Goal: Task Accomplishment & Management: Complete application form

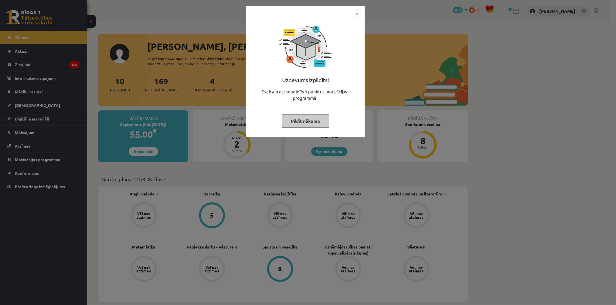
click at [361, 14] on img "Close" at bounding box center [356, 14] width 9 height 9
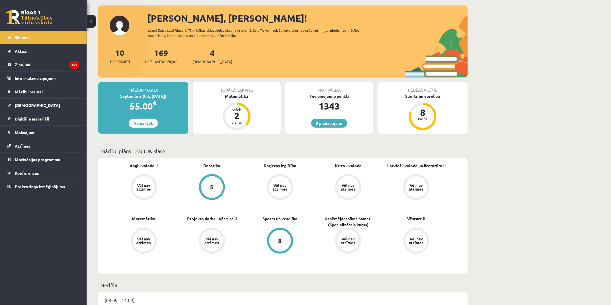
scroll to position [32, 0]
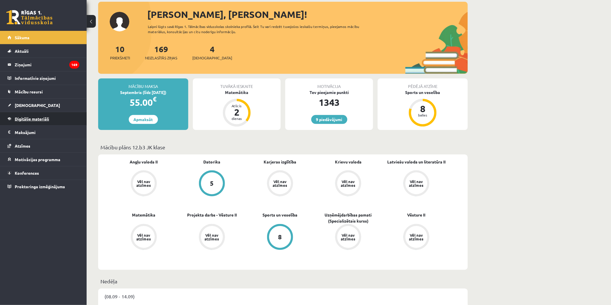
click at [47, 119] on span "Digitālie materiāli" at bounding box center [32, 118] width 34 height 5
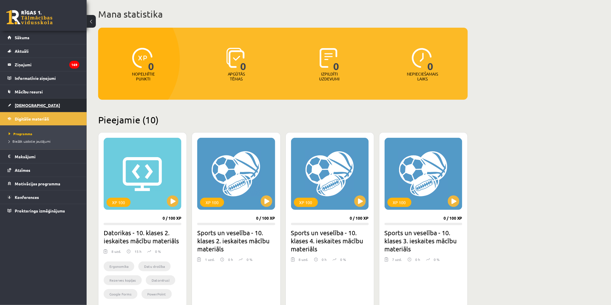
click at [27, 107] on span "[DEMOGRAPHIC_DATA]" at bounding box center [37, 105] width 45 height 5
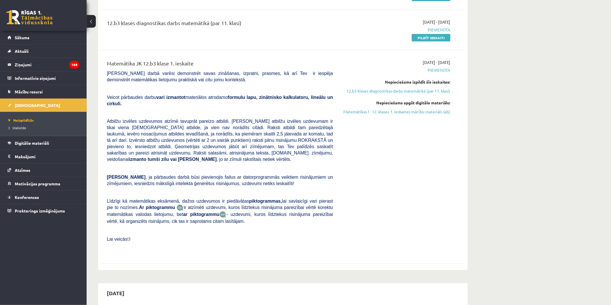
scroll to position [32, 0]
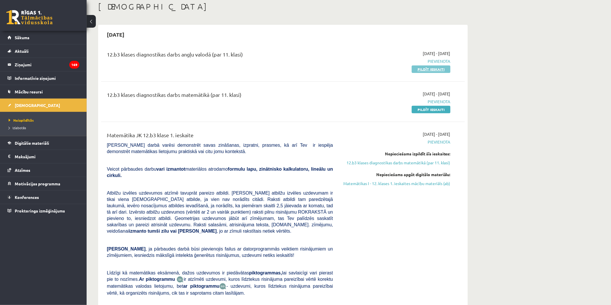
click at [423, 68] on link "Pildīt ieskaiti" at bounding box center [431, 70] width 39 height 8
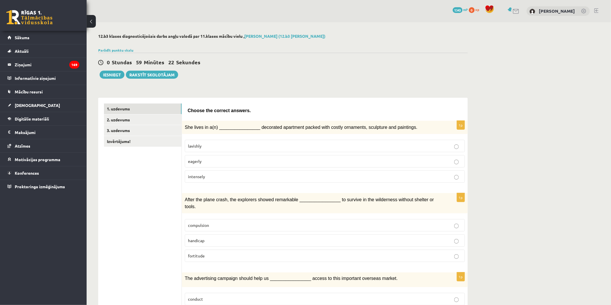
click at [291, 146] on p "lavishly" at bounding box center [325, 146] width 274 height 6
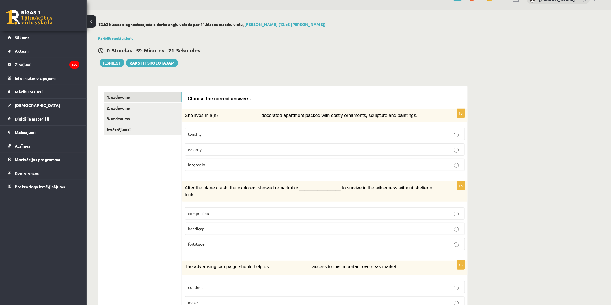
scroll to position [32, 0]
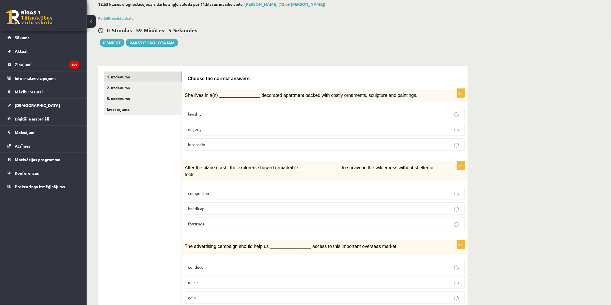
click at [205, 191] on span "compulsion" at bounding box center [198, 193] width 21 height 5
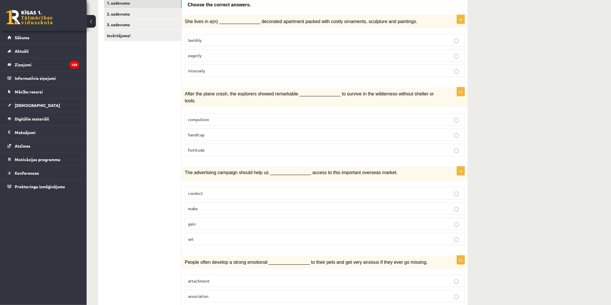
scroll to position [128, 0]
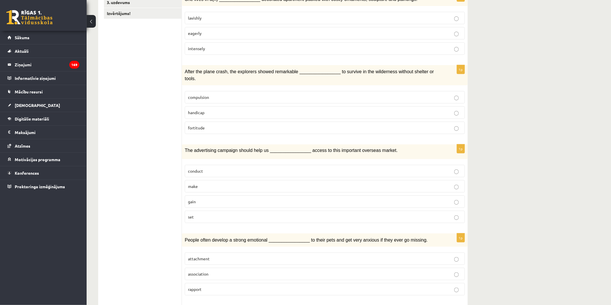
click at [207, 199] on p "gain" at bounding box center [325, 202] width 274 height 6
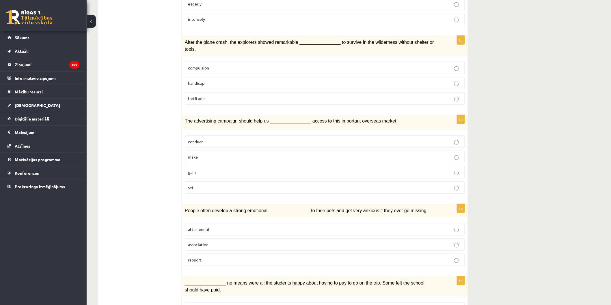
scroll to position [160, 0]
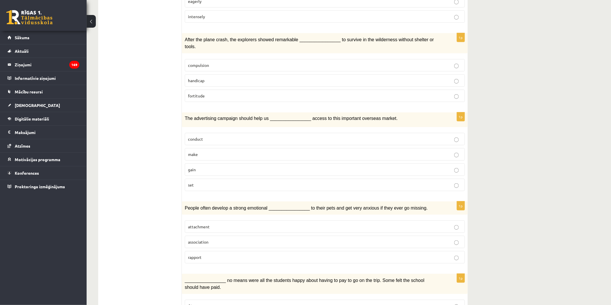
click at [247, 224] on p "attachment" at bounding box center [325, 227] width 274 height 6
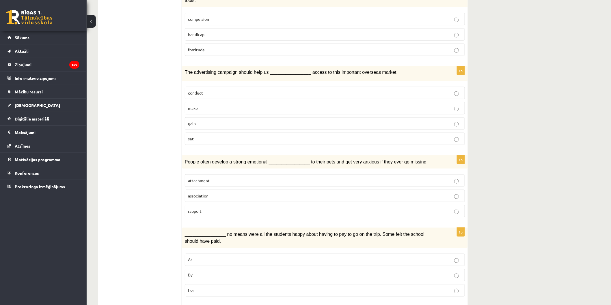
scroll to position [256, 0]
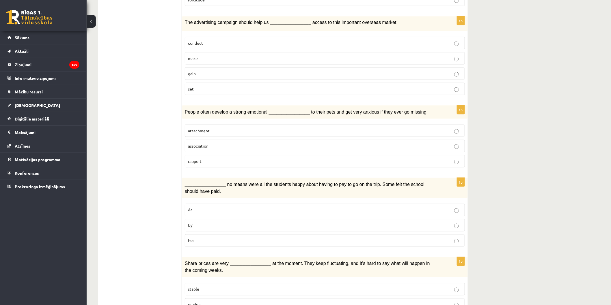
click at [208, 223] on p "By" at bounding box center [325, 226] width 274 height 6
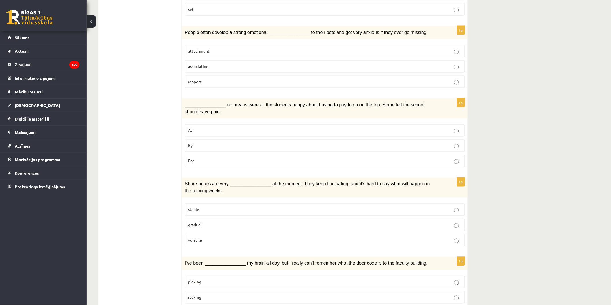
scroll to position [353, 0]
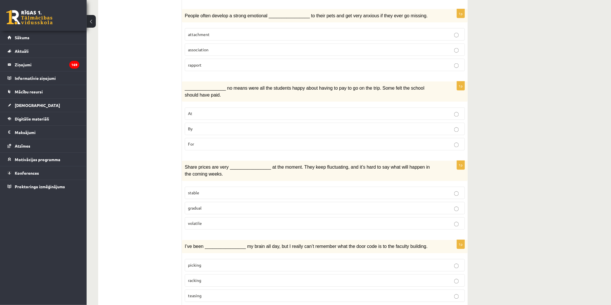
click at [224, 221] on p "volatile" at bounding box center [325, 224] width 274 height 6
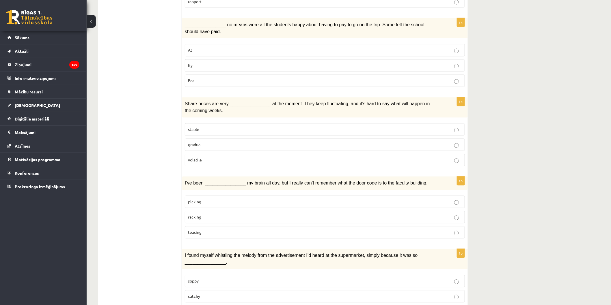
scroll to position [417, 0]
click at [201, 199] on p "picking" at bounding box center [325, 202] width 274 height 6
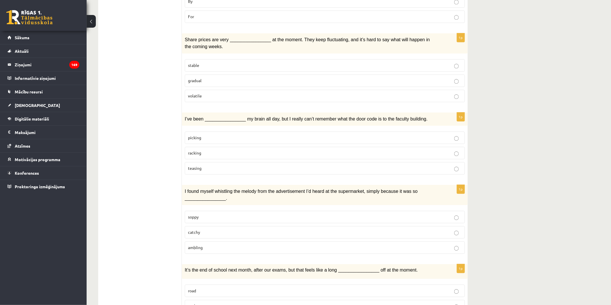
scroll to position [481, 0]
click at [227, 229] on p "catchy" at bounding box center [325, 232] width 274 height 6
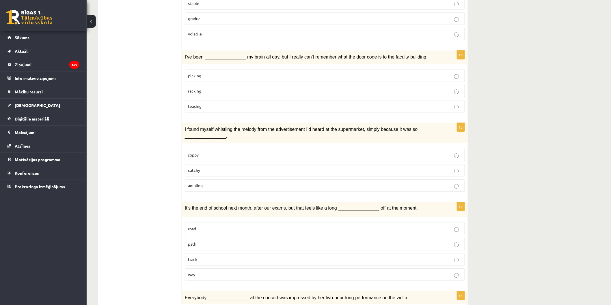
scroll to position [545, 0]
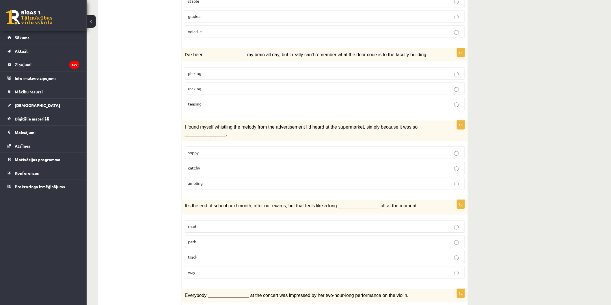
click at [225, 270] on p "way" at bounding box center [325, 273] width 274 height 6
drag, startPoint x: 291, startPoint y: 197, endPoint x: 296, endPoint y: 196, distance: 4.7
click at [294, 200] on div "It’s the end of school next month, after our exams, but that feels like a long …" at bounding box center [325, 207] width 286 height 15
click at [142, 251] on ul "1. uzdevums 2. uzdevums 3. uzdevums Izvērtējums!" at bounding box center [143, 38] width 78 height 958
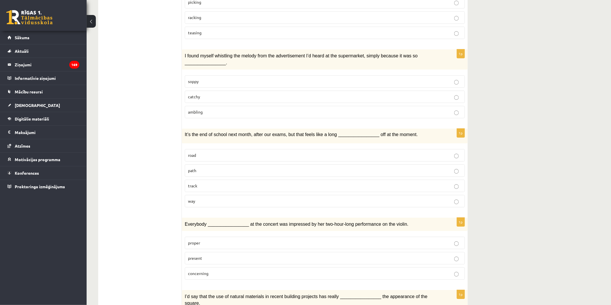
scroll to position [641, 0]
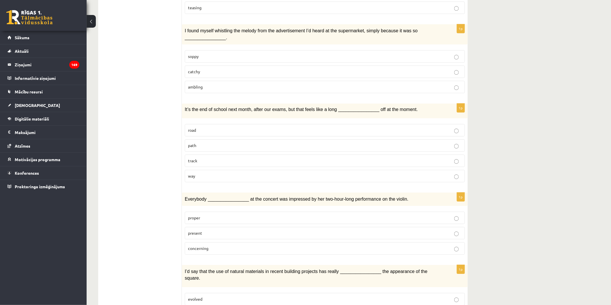
click at [210, 230] on p "present" at bounding box center [325, 233] width 274 height 6
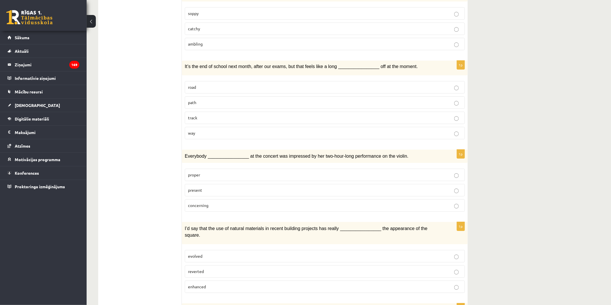
scroll to position [705, 0]
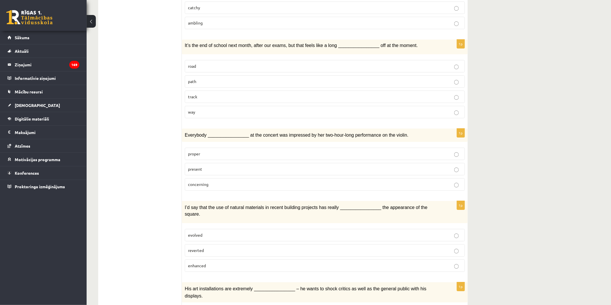
click at [203, 248] on p "reverted" at bounding box center [325, 251] width 274 height 6
click at [215, 263] on p "enhanced" at bounding box center [325, 266] width 274 height 6
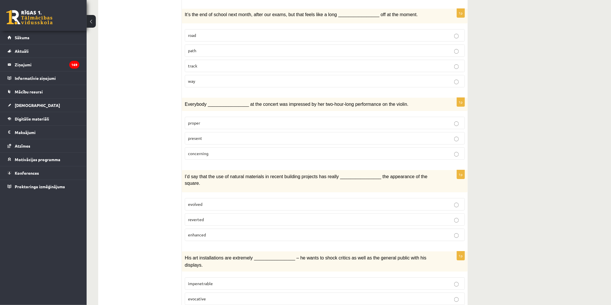
scroll to position [747, 0]
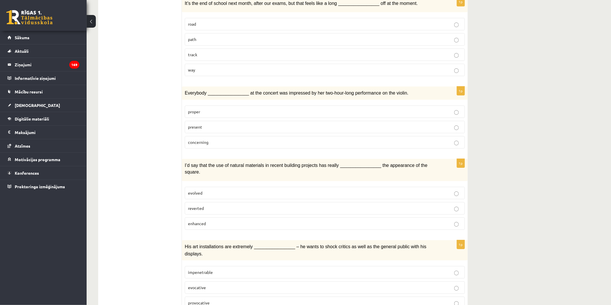
drag, startPoint x: 210, startPoint y: 259, endPoint x: 180, endPoint y: 264, distance: 30.5
drag, startPoint x: 149, startPoint y: 257, endPoint x: 194, endPoint y: 263, distance: 45.4
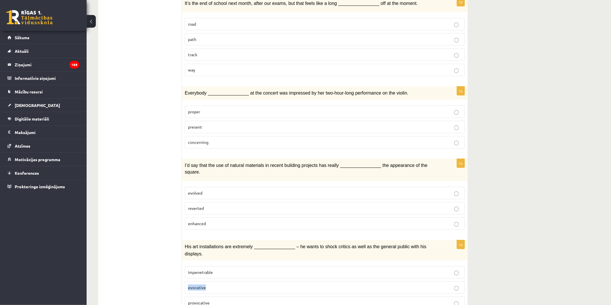
drag, startPoint x: 207, startPoint y: 262, endPoint x: 188, endPoint y: 263, distance: 19.7
click at [188, 282] on label "evocative" at bounding box center [325, 288] width 280 height 12
copy span "evocative"
click at [218, 190] on p "evolved" at bounding box center [325, 193] width 274 height 6
click at [224, 202] on label "reverted" at bounding box center [325, 208] width 280 height 12
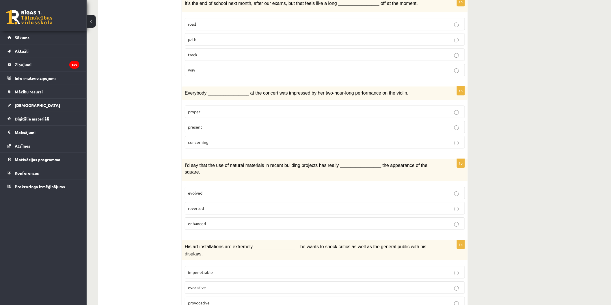
click at [223, 221] on p "enhanced" at bounding box center [325, 224] width 274 height 6
click at [218, 270] on p "impenetrable" at bounding box center [325, 273] width 274 height 6
click at [207, 282] on label "evocative" at bounding box center [325, 288] width 280 height 12
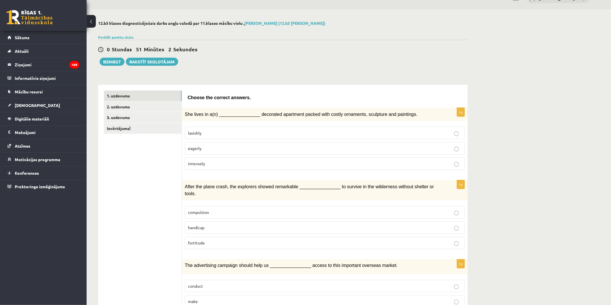
scroll to position [0, 0]
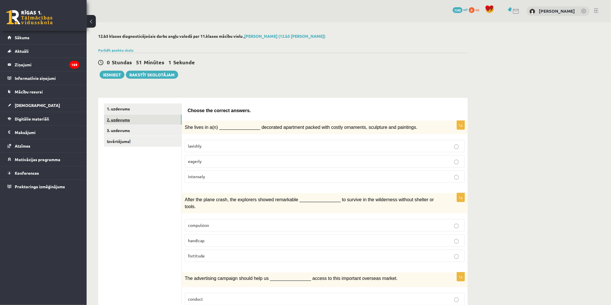
click at [133, 120] on link "2. uzdevums" at bounding box center [143, 120] width 78 height 11
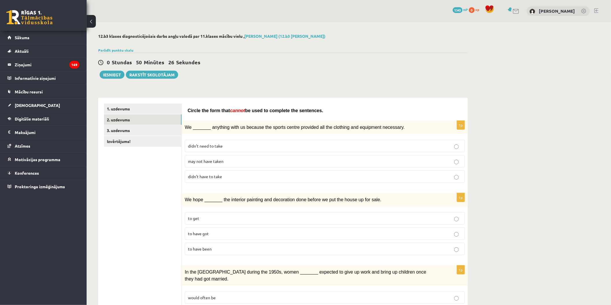
click at [235, 162] on p "may not have taken" at bounding box center [325, 161] width 274 height 6
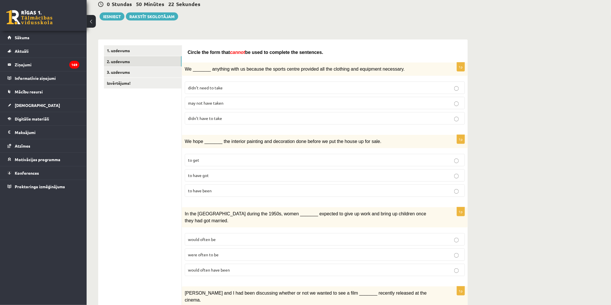
scroll to position [64, 0]
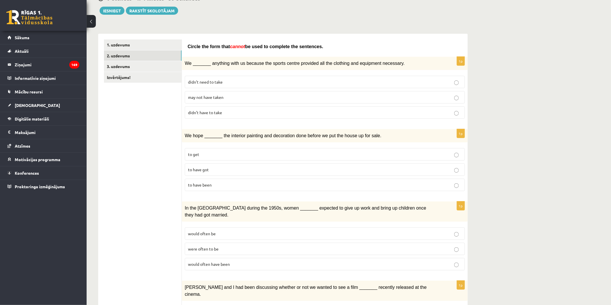
drag, startPoint x: 582, startPoint y: 233, endPoint x: 577, endPoint y: 232, distance: 4.4
click at [218, 185] on p "to have been" at bounding box center [325, 185] width 274 height 6
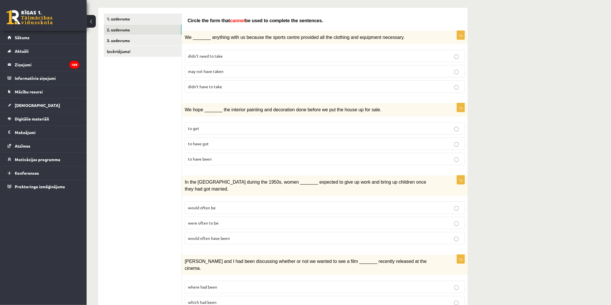
scroll to position [96, 0]
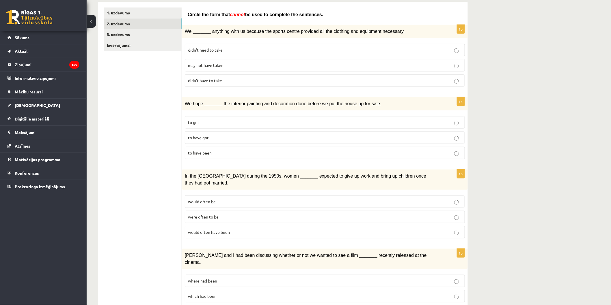
click at [230, 214] on p "were often to be" at bounding box center [325, 217] width 274 height 6
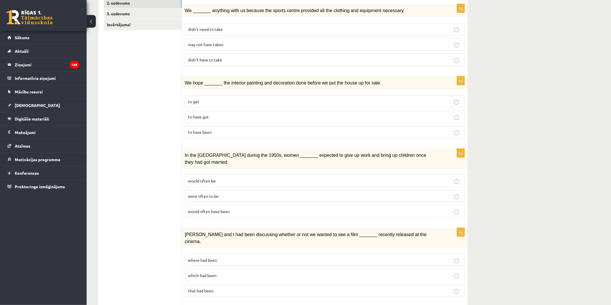
scroll to position [128, 0]
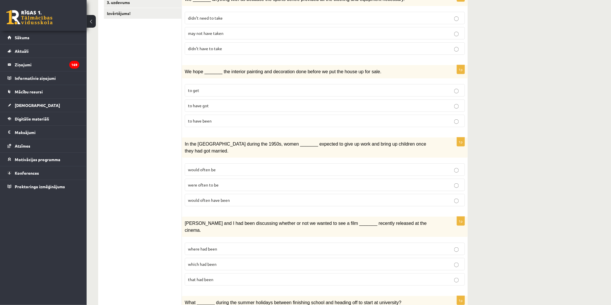
click at [217, 243] on label "where had been" at bounding box center [325, 249] width 280 height 12
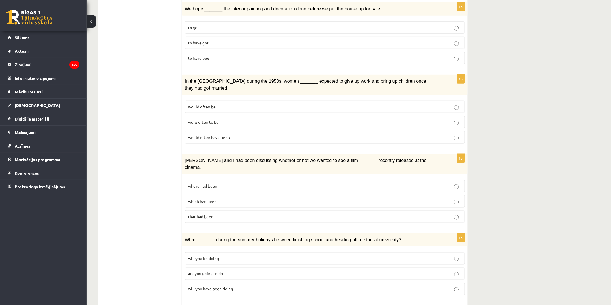
scroll to position [192, 0]
click at [223, 285] on p "will you have been doing" at bounding box center [325, 288] width 274 height 6
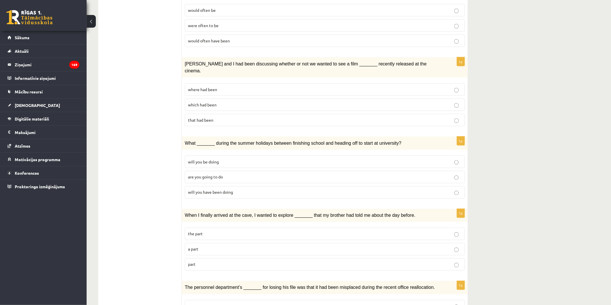
scroll to position [289, 0]
click at [214, 246] on p "a part" at bounding box center [325, 249] width 274 height 6
click at [226, 246] on p "a part" at bounding box center [325, 249] width 274 height 6
click at [217, 258] on label "part" at bounding box center [325, 264] width 280 height 12
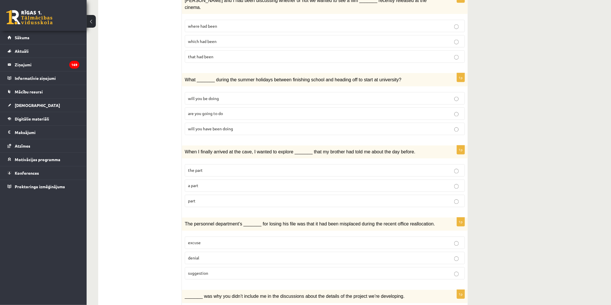
scroll to position [353, 0]
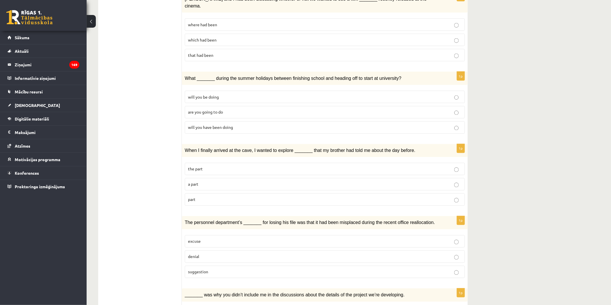
click at [221, 254] on p "denial" at bounding box center [325, 257] width 274 height 6
click at [274, 269] on p "suggestion" at bounding box center [325, 272] width 274 height 6
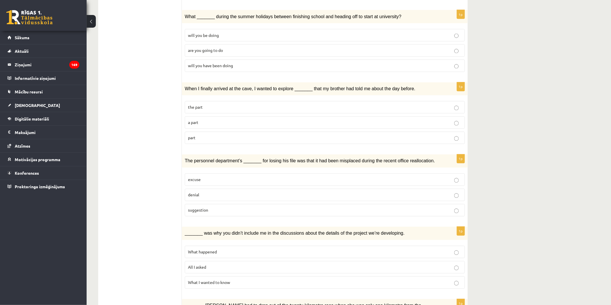
scroll to position [417, 0]
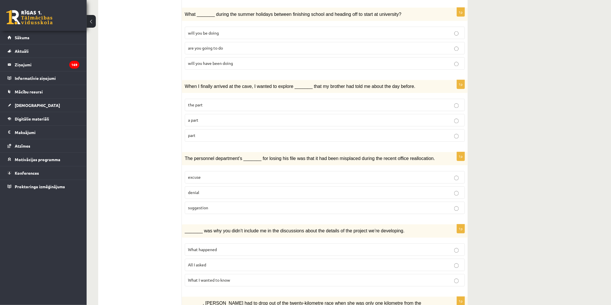
click at [227, 244] on label "What happened" at bounding box center [325, 250] width 280 height 12
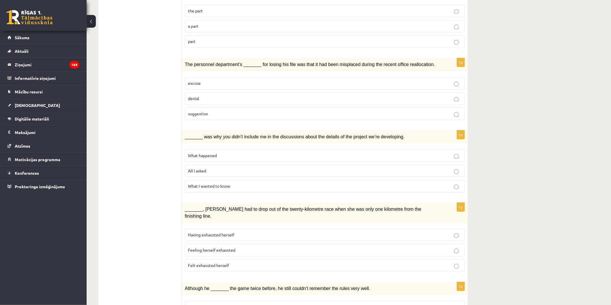
scroll to position [513, 0]
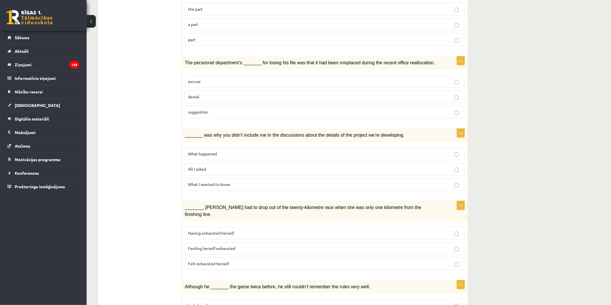
drag, startPoint x: 235, startPoint y: 238, endPoint x: 241, endPoint y: 243, distance: 8.4
click at [235, 261] on p "Felt exhausted herself" at bounding box center [325, 264] width 274 height 6
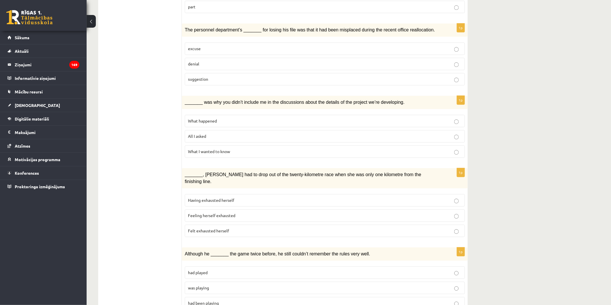
scroll to position [546, 0]
click at [229, 213] on span "Feeling herself exhausted" at bounding box center [211, 215] width 47 height 5
click at [215, 285] on p "was playing" at bounding box center [325, 288] width 274 height 6
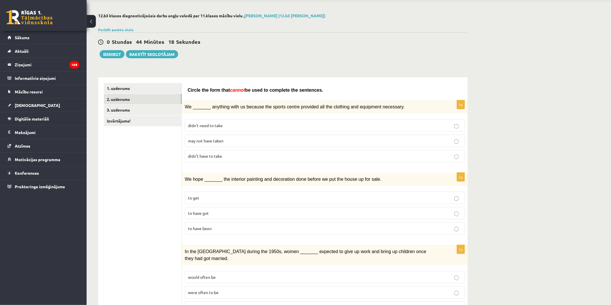
scroll to position [0, 0]
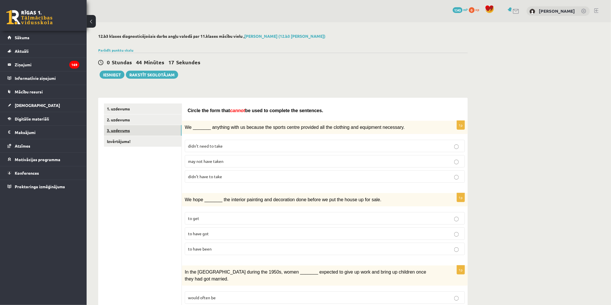
click at [118, 132] on link "3. uzdevums" at bounding box center [143, 130] width 78 height 11
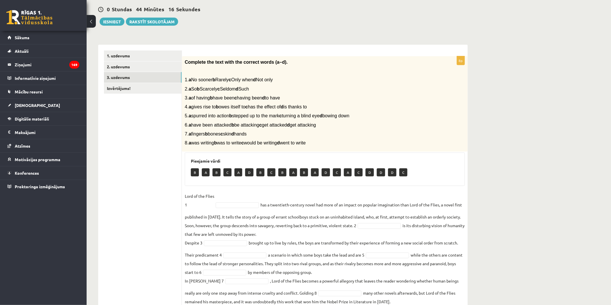
scroll to position [74, 0]
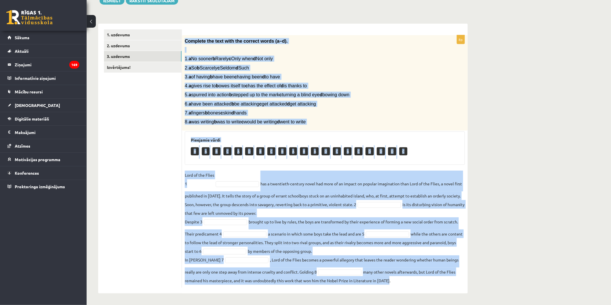
drag, startPoint x: 186, startPoint y: 41, endPoint x: 403, endPoint y: 284, distance: 325.4
click at [403, 284] on div "8p Complete the text with the correct words (a–d). 1. a No sooner b Rarely c On…" at bounding box center [325, 161] width 286 height 253
copy div "Complete the text with the correct words (a–d). 1. a No sooner b Rarely c Only …"
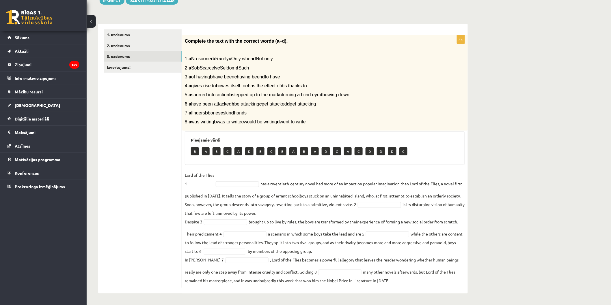
click at [152, 181] on ul "1. uzdevums 2. uzdevums 3. uzdevums Izvērtējums!" at bounding box center [143, 158] width 78 height 259
drag, startPoint x: 195, startPoint y: 151, endPoint x: 153, endPoint y: 159, distance: 43.0
click at [153, 159] on div "**********" at bounding box center [282, 159] width 369 height 270
click at [154, 157] on ul "1. uzdevums 2. uzdevums 3. uzdevums Izvērtējums!" at bounding box center [143, 158] width 78 height 259
click at [192, 149] on p "B" at bounding box center [195, 151] width 8 height 8
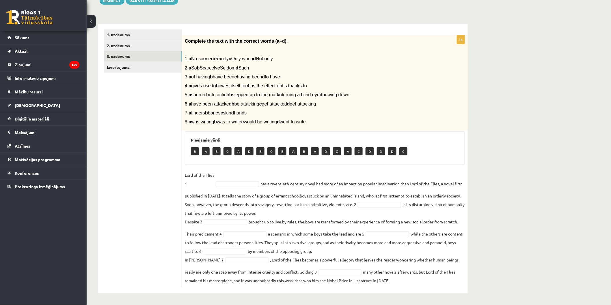
click at [234, 181] on fieldset "Lord of the Flies 1 has a twentieth-century novel had more of an impact on popu…" at bounding box center [325, 228] width 280 height 114
drag, startPoint x: 215, startPoint y: 221, endPoint x: 151, endPoint y: 190, distance: 71.9
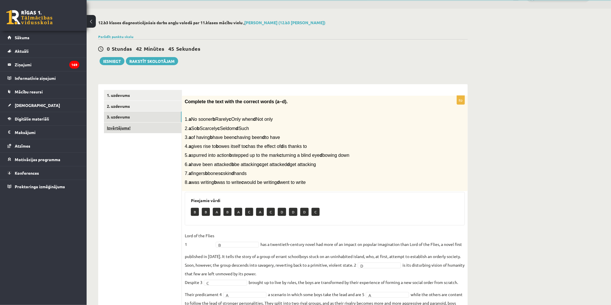
scroll to position [10, 0]
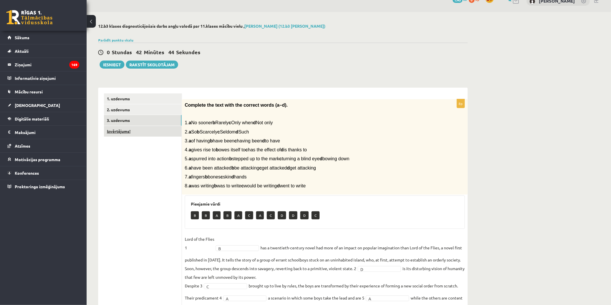
click at [132, 130] on link "Izvērtējums!" at bounding box center [143, 131] width 78 height 11
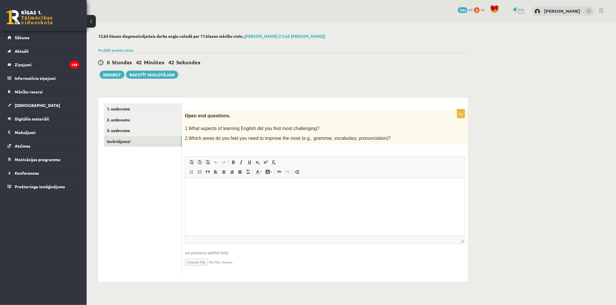
scroll to position [0, 0]
click at [212, 196] on html at bounding box center [324, 187] width 279 height 18
drag, startPoint x: 301, startPoint y: 137, endPoint x: 319, endPoint y: 136, distance: 17.6
click at [319, 136] on span "2.Which areas do you feel you need to improve the most (e.g., grammar, vocabula…" at bounding box center [288, 138] width 206 height 5
copy span "grammar"
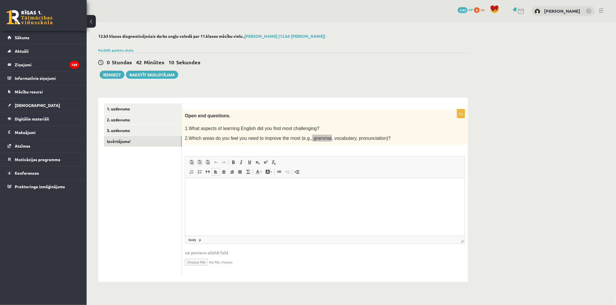
click at [233, 196] on html at bounding box center [324, 187] width 279 height 18
drag, startPoint x: 274, startPoint y: 186, endPoint x: 272, endPoint y: 191, distance: 4.6
click at [260, 187] on p "**********" at bounding box center [324, 187] width 268 height 6
click at [302, 196] on html "**********" at bounding box center [324, 187] width 279 height 18
drag, startPoint x: 272, startPoint y: 186, endPoint x: 262, endPoint y: 188, distance: 10.2
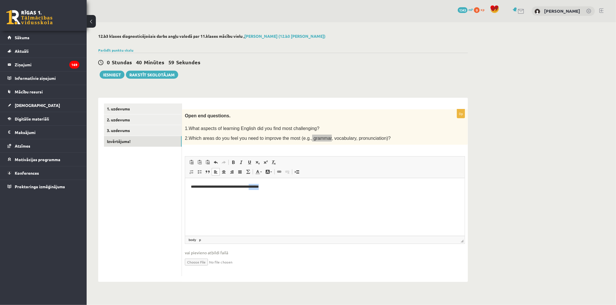
click at [262, 188] on p "**********" at bounding box center [324, 187] width 268 height 6
copy p "*******"
drag, startPoint x: 340, startPoint y: 138, endPoint x: 322, endPoint y: 137, distance: 17.9
click at [322, 137] on span "2.Which areas do you feel you need to improve the most (e.g., grammar, vocabula…" at bounding box center [288, 138] width 206 height 5
click at [340, 138] on span "2.Which areas do you feel you need to improve the most (e.g., grammar, vocabula…" at bounding box center [288, 138] width 206 height 5
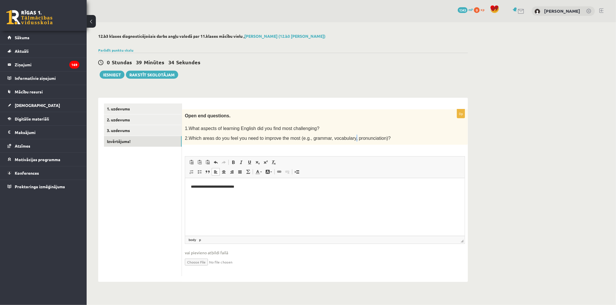
click at [341, 137] on span "2.Which areas do you feel you need to improve the most (e.g., grammar, vocabula…" at bounding box center [288, 138] width 206 height 5
drag, startPoint x: 341, startPoint y: 137, endPoint x: 323, endPoint y: 137, distance: 17.9
click at [323, 137] on span "2.Which areas do you feel you need to improve the most (e.g., grammar, vocabula…" at bounding box center [288, 138] width 206 height 5
click at [248, 189] on p "**********" at bounding box center [324, 187] width 268 height 6
drag, startPoint x: 220, startPoint y: 187, endPoint x: 243, endPoint y: 199, distance: 25.4
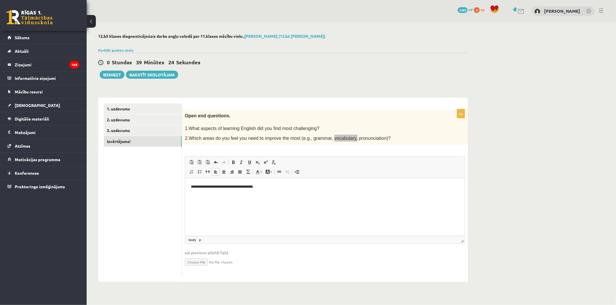
click at [220, 187] on p "**********" at bounding box center [324, 187] width 268 height 6
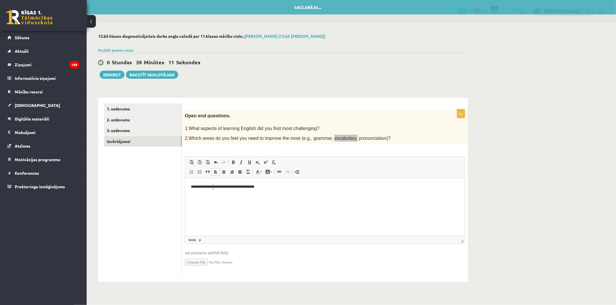
click at [217, 185] on p "**********" at bounding box center [324, 187] width 268 height 6
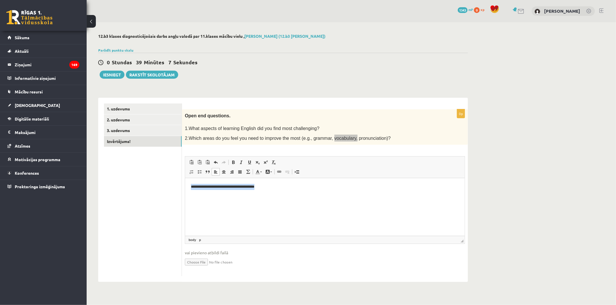
drag, startPoint x: 209, startPoint y: 188, endPoint x: 97, endPoint y: 195, distance: 112.2
click at [185, 195] on html "**********" at bounding box center [324, 187] width 279 height 18
click at [114, 73] on button "Iesniegt" at bounding box center [112, 75] width 25 height 8
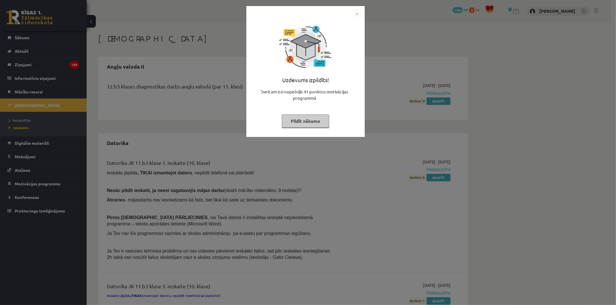
click at [356, 16] on img "Close" at bounding box center [356, 14] width 9 height 9
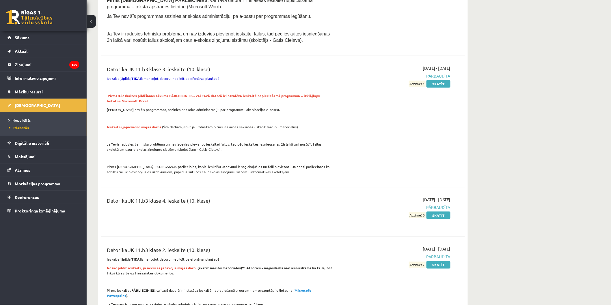
scroll to position [192, 0]
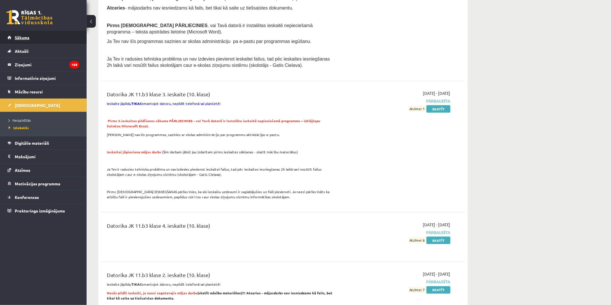
click at [25, 38] on span "Sākums" at bounding box center [22, 37] width 15 height 5
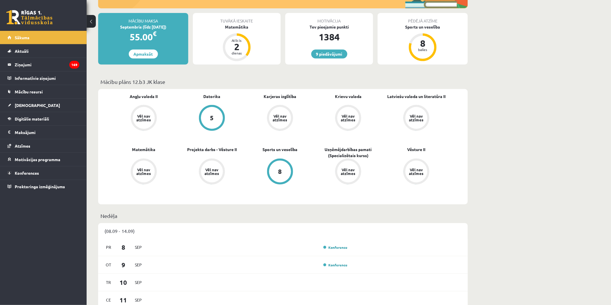
scroll to position [64, 0]
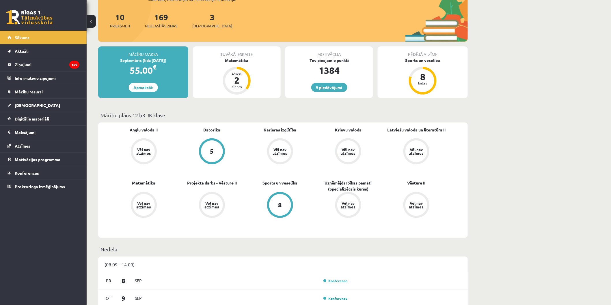
click at [198, 145] on link "5" at bounding box center [212, 152] width 68 height 27
click at [203, 147] on div "5" at bounding box center [212, 152] width 22 height 22
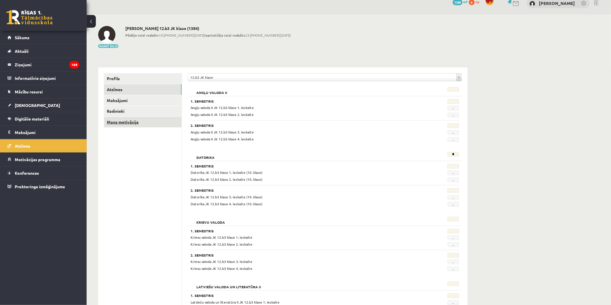
scroll to position [3, 0]
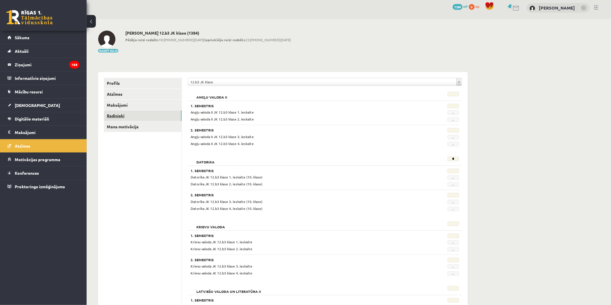
click at [121, 116] on link "Radinieki" at bounding box center [143, 116] width 78 height 11
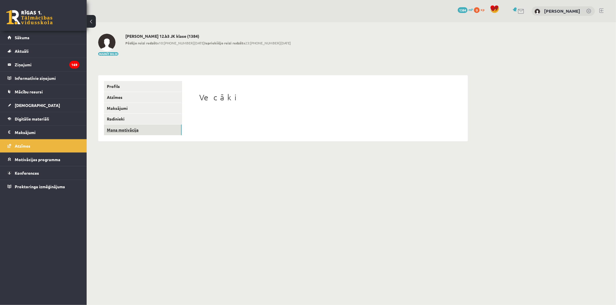
click at [129, 130] on link "Mana motivācija" at bounding box center [143, 130] width 78 height 11
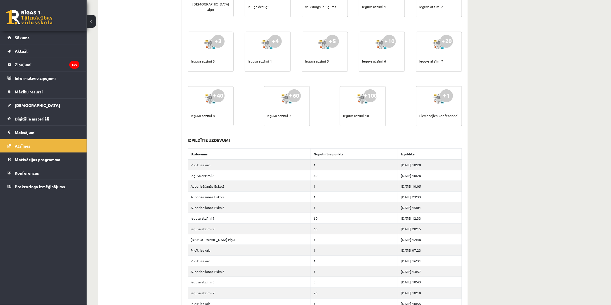
scroll to position [192, 0]
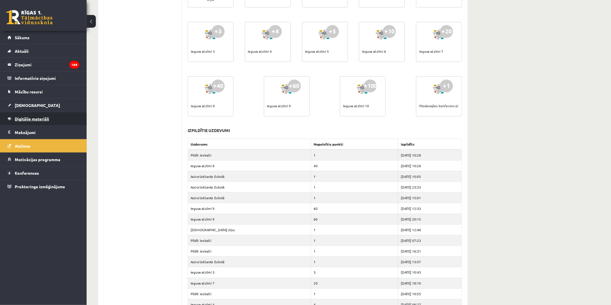
click at [36, 122] on link "Digitālie materiāli" at bounding box center [44, 118] width 72 height 13
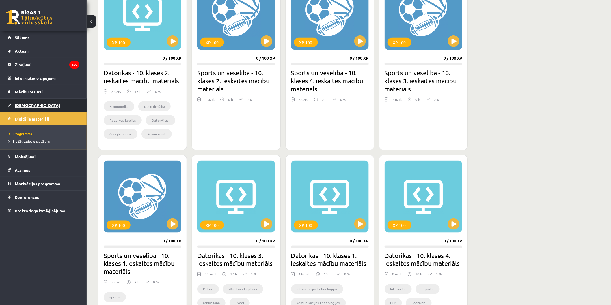
click at [30, 107] on span "[DEMOGRAPHIC_DATA]" at bounding box center [37, 105] width 45 height 5
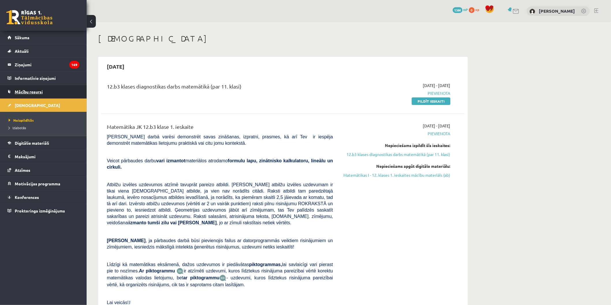
click at [32, 95] on link "Mācību resursi" at bounding box center [44, 91] width 72 height 13
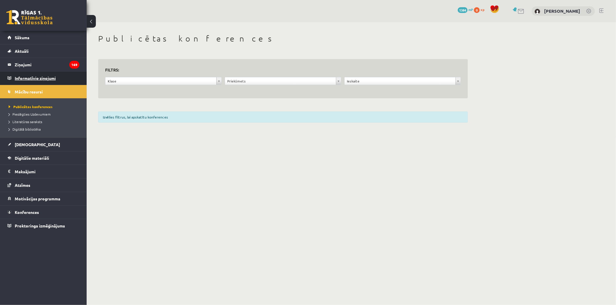
click at [38, 78] on legend "Informatīvie ziņojumi 0" at bounding box center [47, 78] width 65 height 13
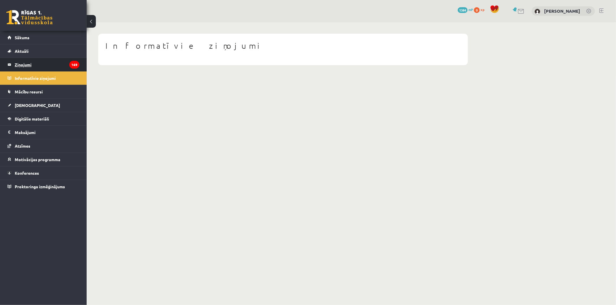
click at [35, 67] on legend "Ziņojumi 169" at bounding box center [47, 64] width 65 height 13
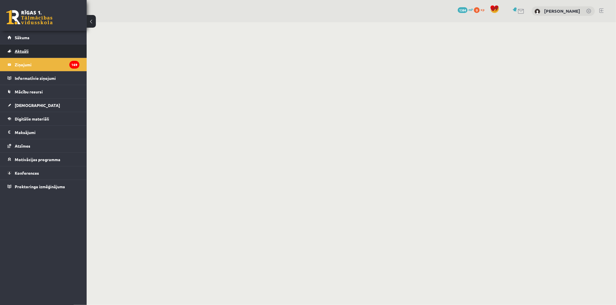
click at [32, 54] on link "Aktuāli" at bounding box center [44, 50] width 72 height 13
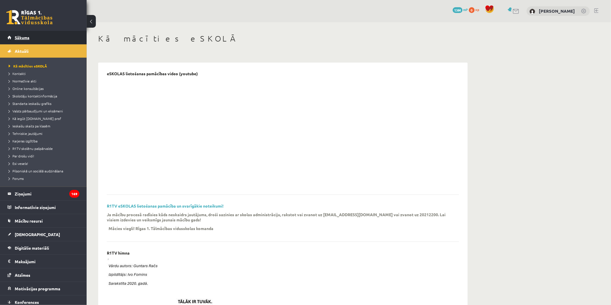
click at [30, 38] on link "Sākums" at bounding box center [44, 37] width 72 height 13
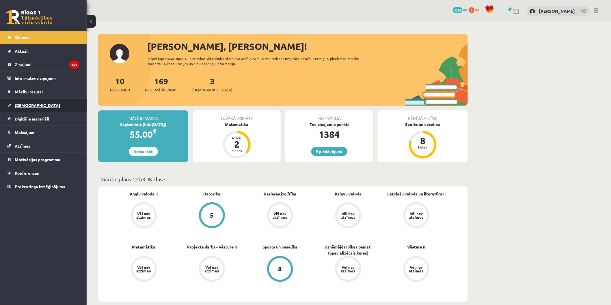
click at [32, 107] on link "[DEMOGRAPHIC_DATA]" at bounding box center [44, 105] width 72 height 13
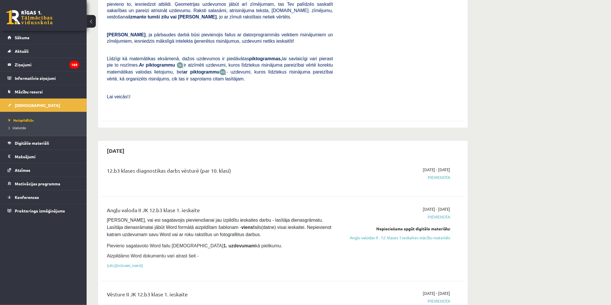
scroll to position [224, 0]
